Goal: Information Seeking & Learning: Learn about a topic

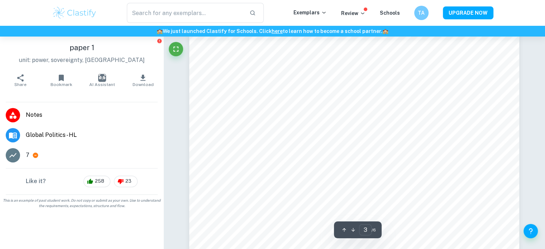
scroll to position [1230, 0]
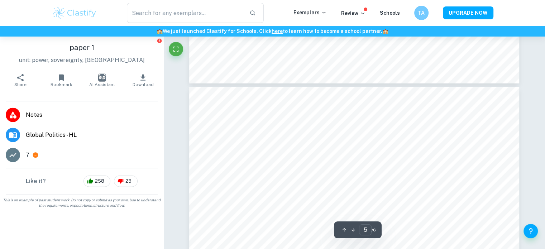
type input "4"
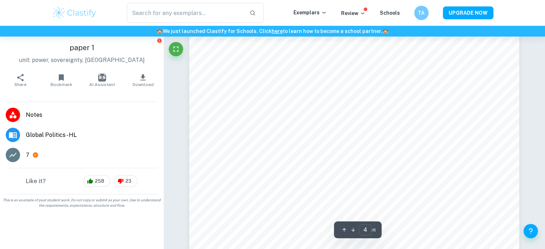
scroll to position [1522, 0]
